Goal: Register for event/course

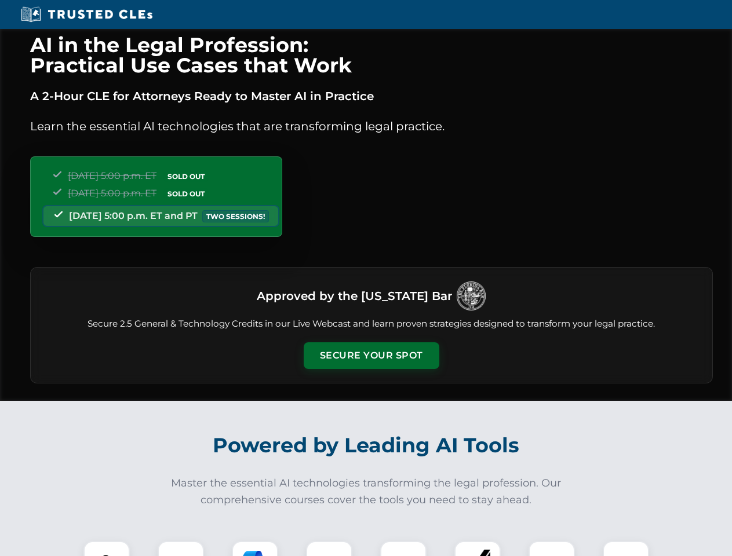
click at [371, 356] on button "Secure Your Spot" at bounding box center [372, 356] width 136 height 27
click at [107, 549] on img at bounding box center [107, 565] width 34 height 34
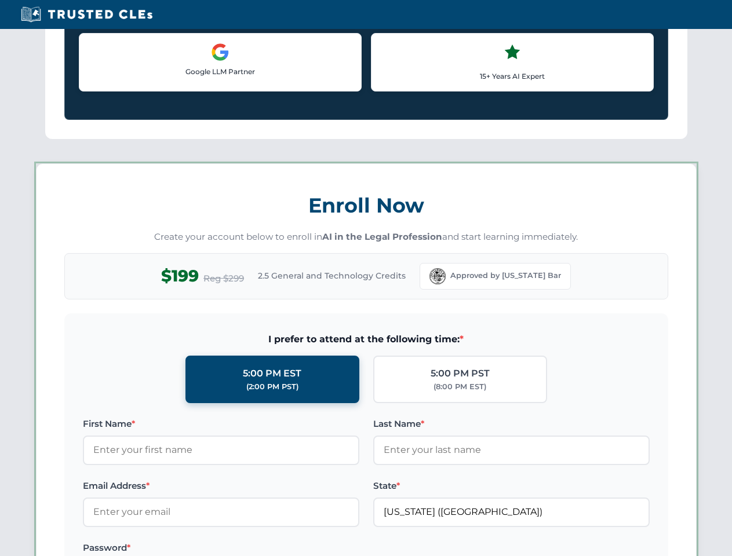
click at [255, 549] on label "Password *" at bounding box center [221, 548] width 276 height 14
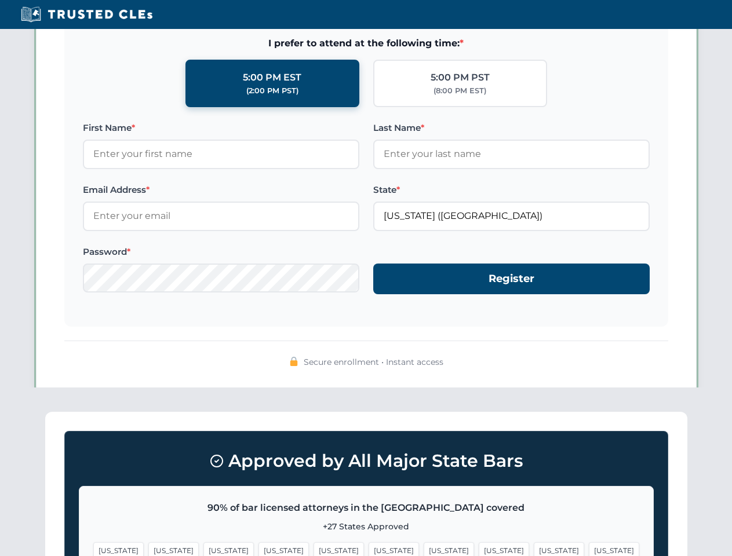
click at [534, 549] on span "[US_STATE]" at bounding box center [559, 551] width 50 height 17
